Goal: Check status

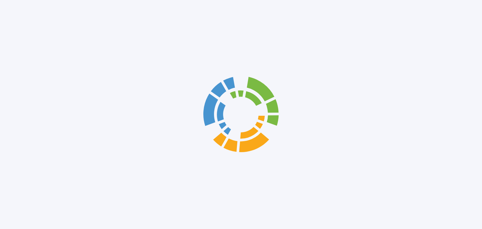
scroll to position [2439, 0]
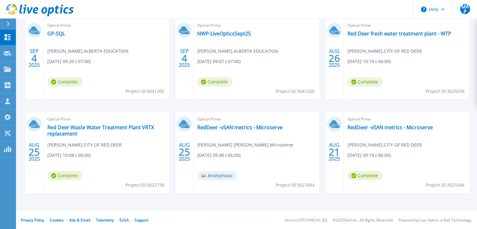
scroll to position [119, 0]
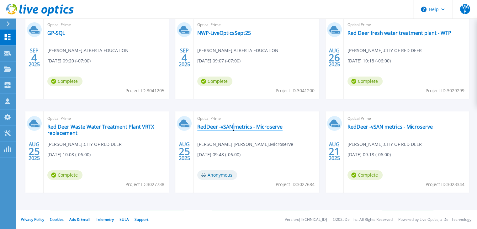
drag, startPoint x: 233, startPoint y: 130, endPoint x: 234, endPoint y: 124, distance: 5.8
click at [234, 124] on div "Optical Prime RedDeer -vSAN metrics - Microserve [PERSON_NAME] [PERSON_NAME] , …" at bounding box center [257, 151] width 126 height 81
click at [234, 124] on link "RedDeer -vSAN metrics - Microserve" at bounding box center [239, 127] width 85 height 6
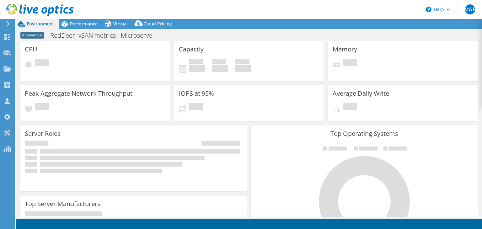
select select "USD"
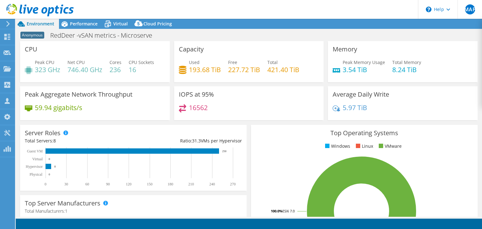
scroll to position [2439, 0]
